Goal: Information Seeking & Learning: Learn about a topic

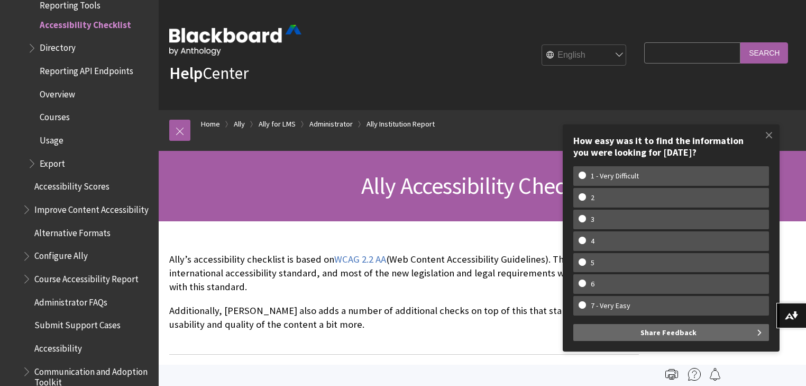
click at [660, 55] on input "Search Query" at bounding box center [693, 52] width 96 height 21
type input "FERPA"
click at [741, 42] on input "Search" at bounding box center [765, 52] width 48 height 21
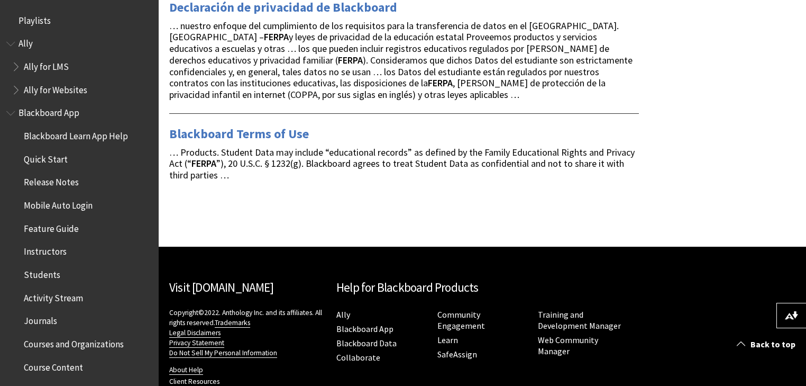
scroll to position [1928, 0]
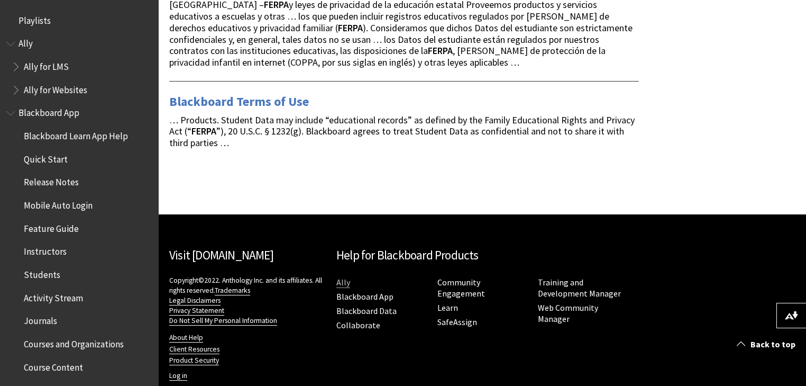
click at [341, 277] on link "Ally" at bounding box center [344, 282] width 14 height 11
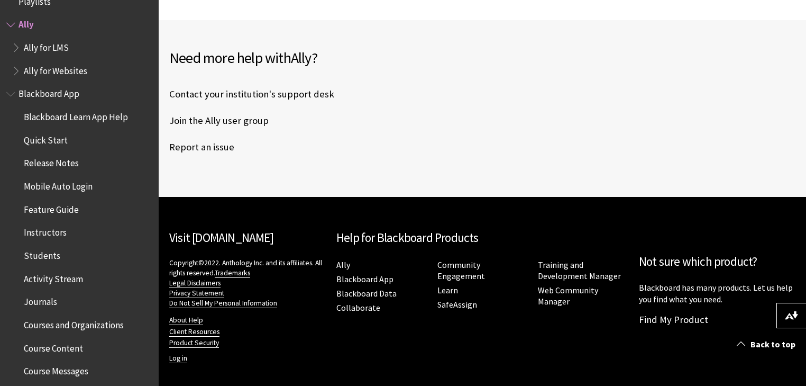
scroll to position [565, 0]
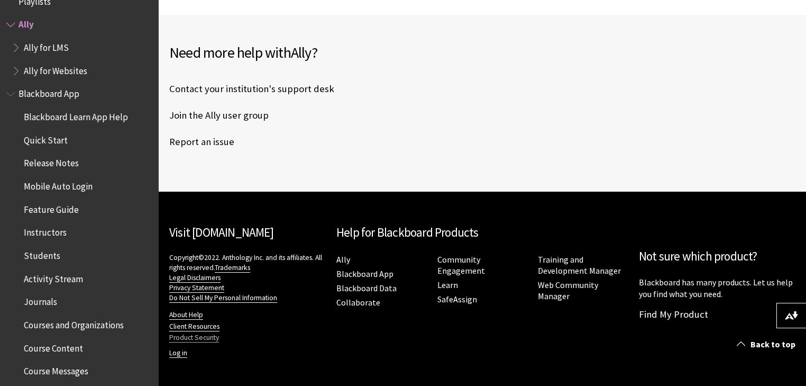
click at [208, 335] on link "Product Security" at bounding box center [194, 338] width 50 height 10
